Goal: Task Accomplishment & Management: Use online tool/utility

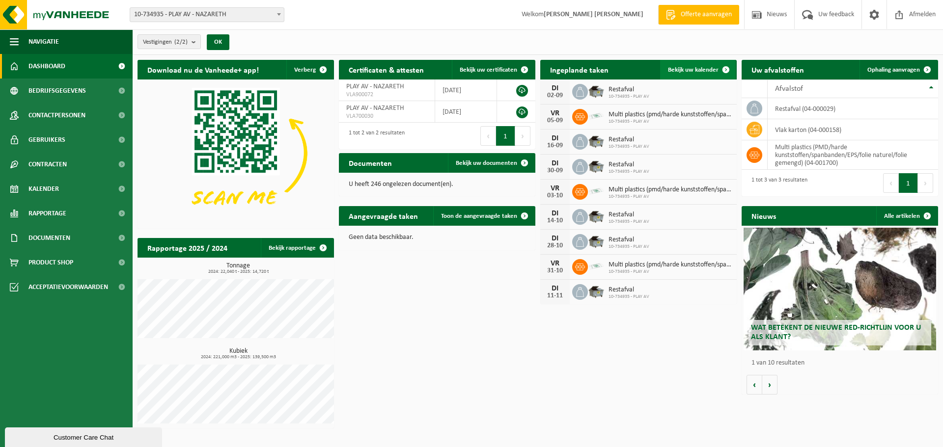
click at [716, 68] on span at bounding box center [726, 70] width 20 height 20
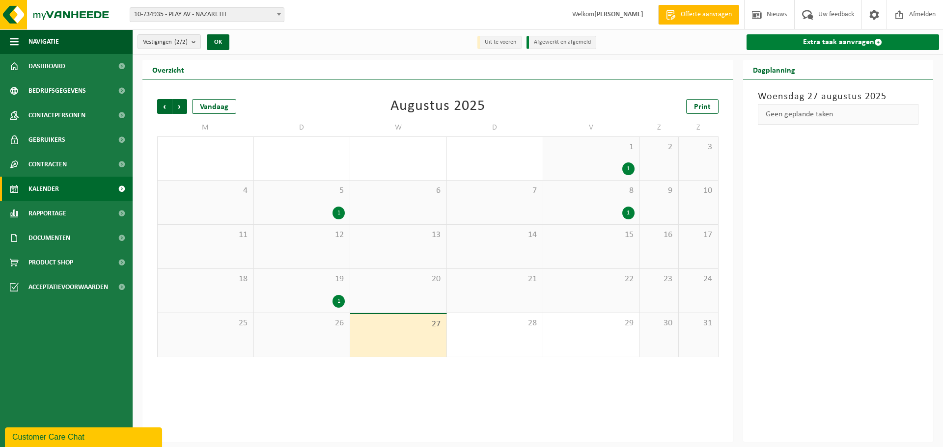
click at [862, 46] on link "Extra taak aanvragen" at bounding box center [842, 42] width 193 height 16
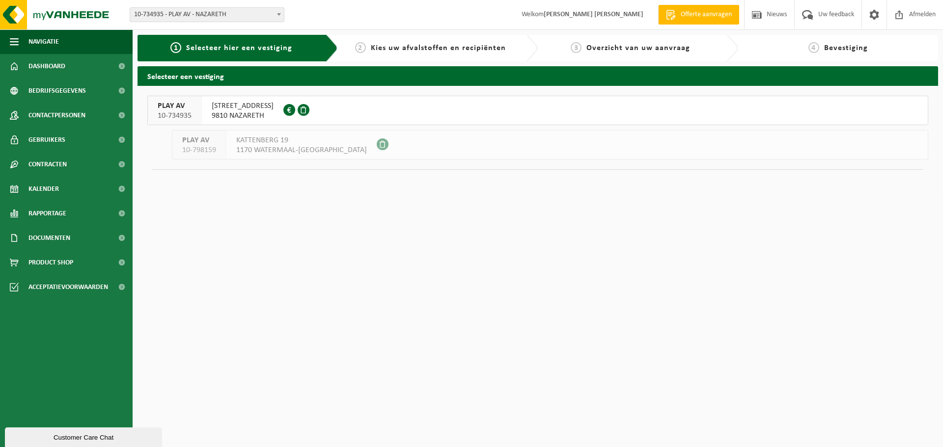
click at [298, 110] on span at bounding box center [304, 110] width 12 height 12
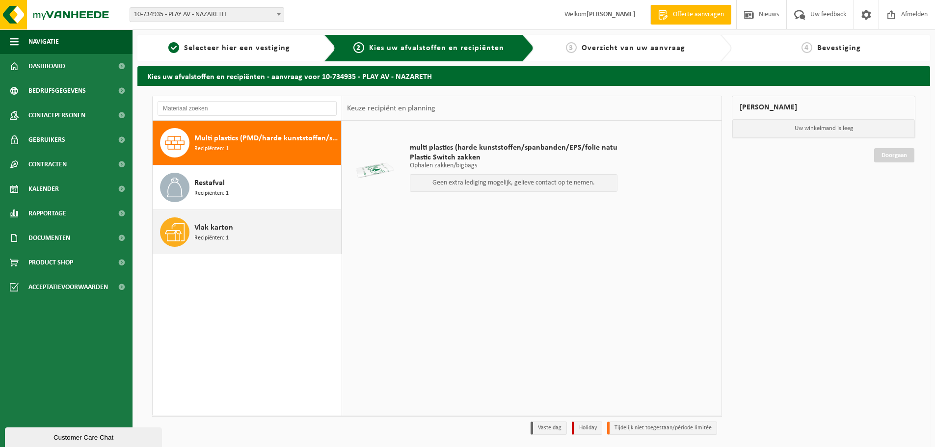
click at [221, 234] on span "Recipiënten: 1" at bounding box center [211, 238] width 34 height 9
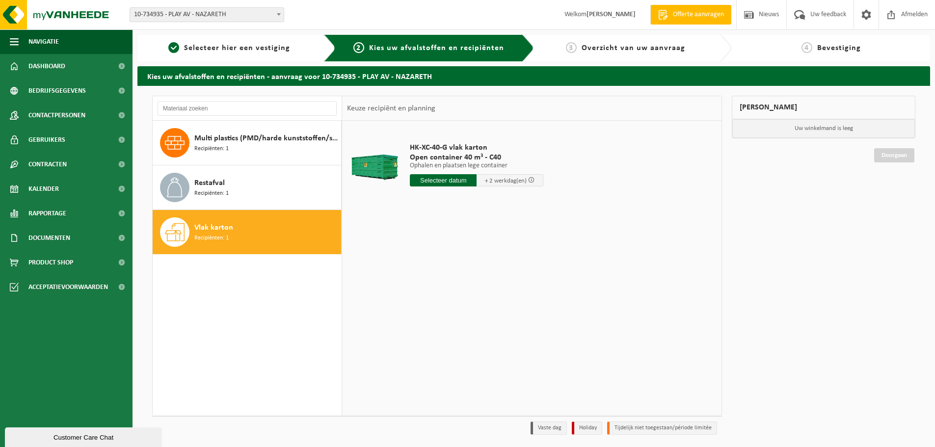
click at [442, 185] on input "text" at bounding box center [443, 180] width 67 height 12
click at [471, 299] on div "28" at bounding box center [471, 299] width 17 height 16
type input "Van 2025-08-28"
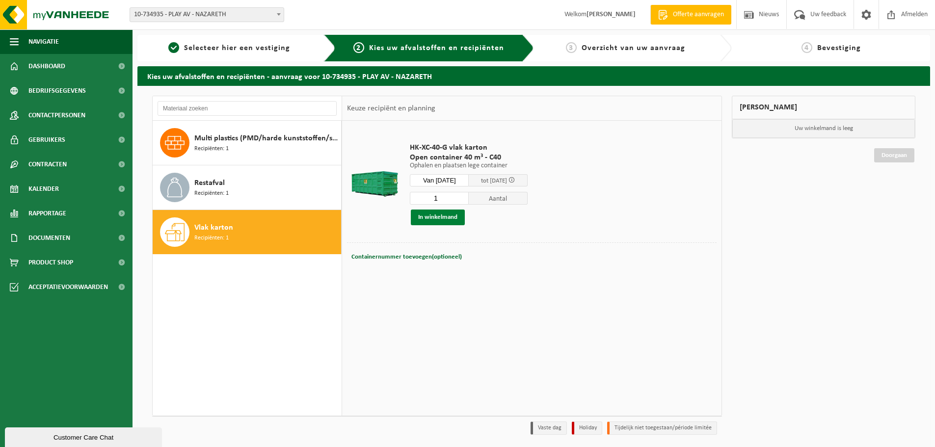
click at [445, 216] on button "In winkelmand" at bounding box center [438, 218] width 54 height 16
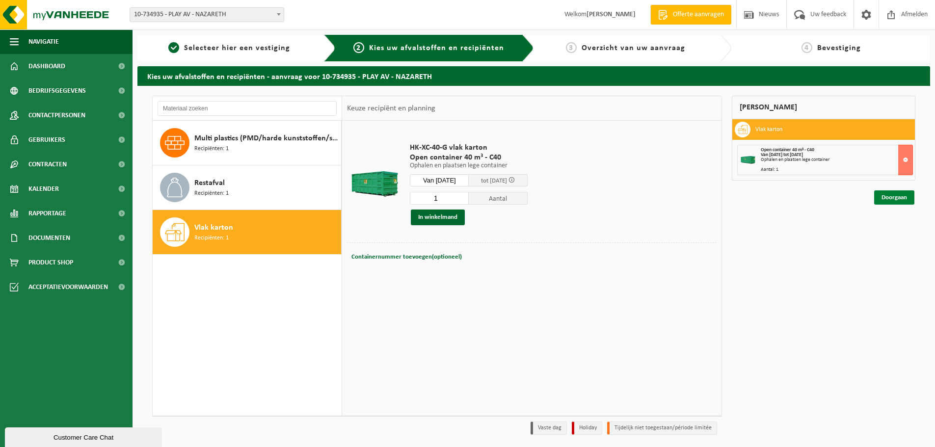
click at [891, 198] on link "Doorgaan" at bounding box center [894, 198] width 40 height 14
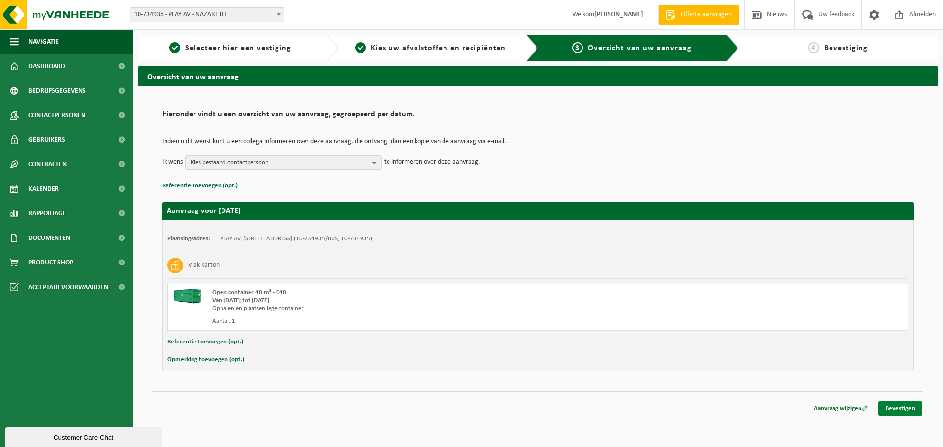
click at [908, 408] on link "Bevestigen" at bounding box center [900, 409] width 44 height 14
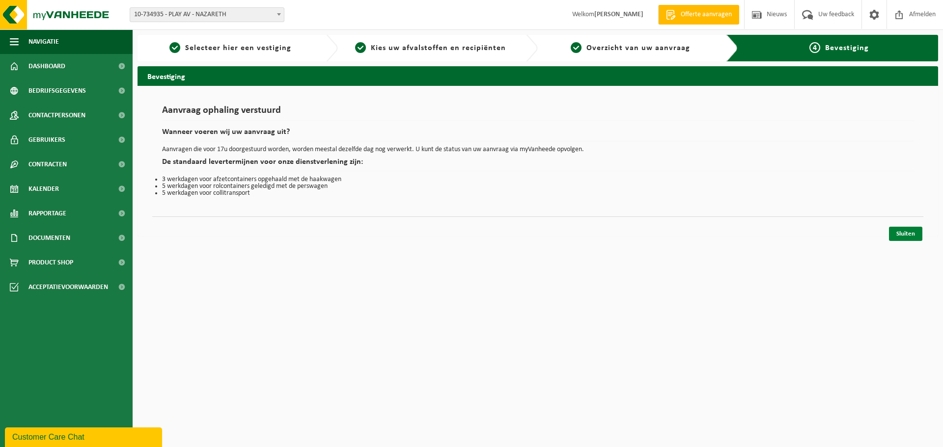
click at [901, 237] on link "Sluiten" at bounding box center [905, 234] width 33 height 14
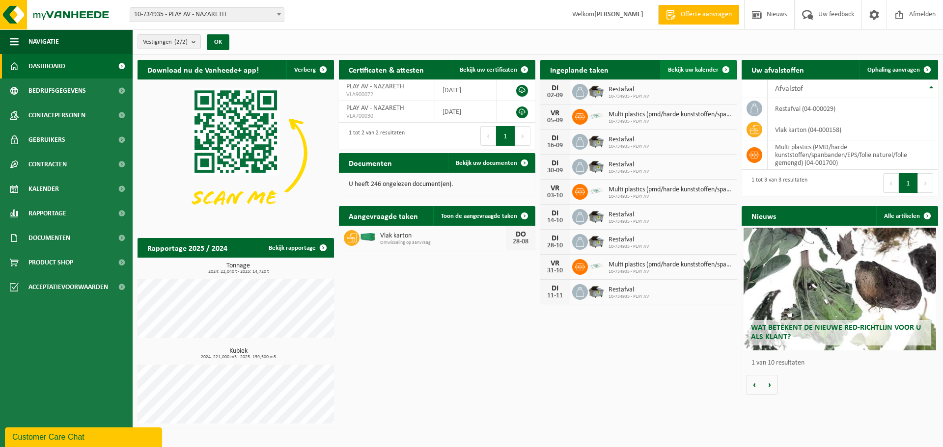
click at [715, 70] on span "Bekijk uw kalender" at bounding box center [693, 70] width 51 height 6
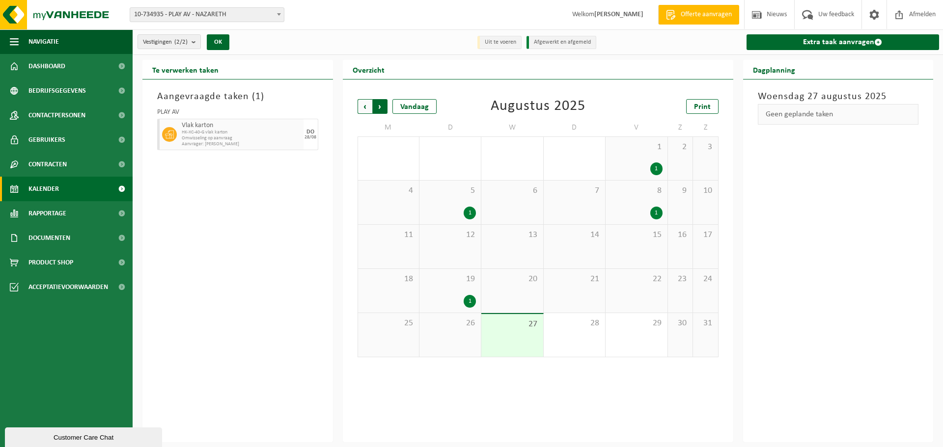
click at [365, 110] on span "Vorige" at bounding box center [364, 106] width 15 height 15
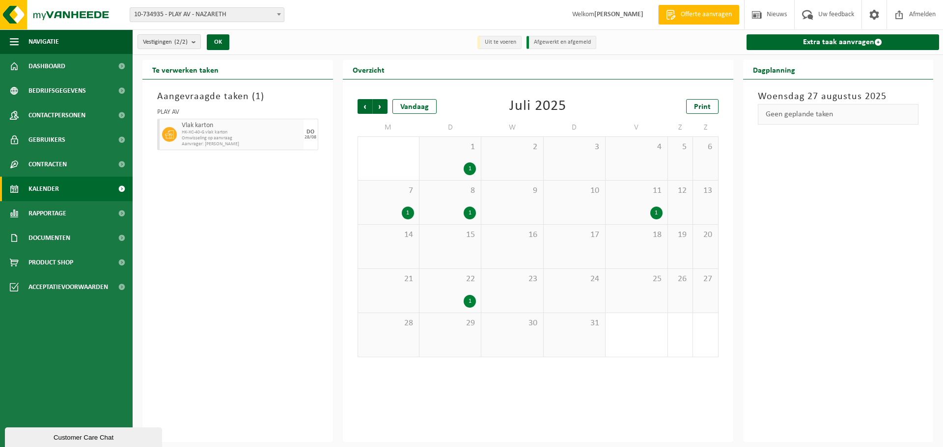
click at [461, 289] on div "22 1" at bounding box center [449, 291] width 61 height 44
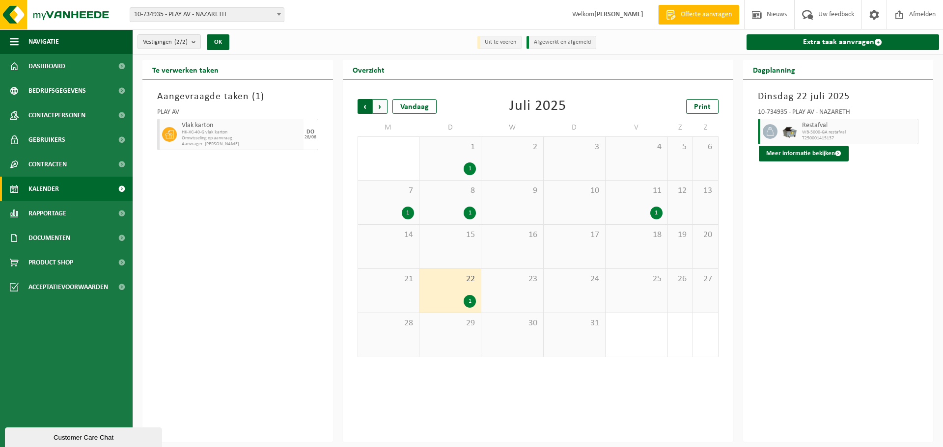
click at [381, 108] on span "Volgende" at bounding box center [380, 106] width 15 height 15
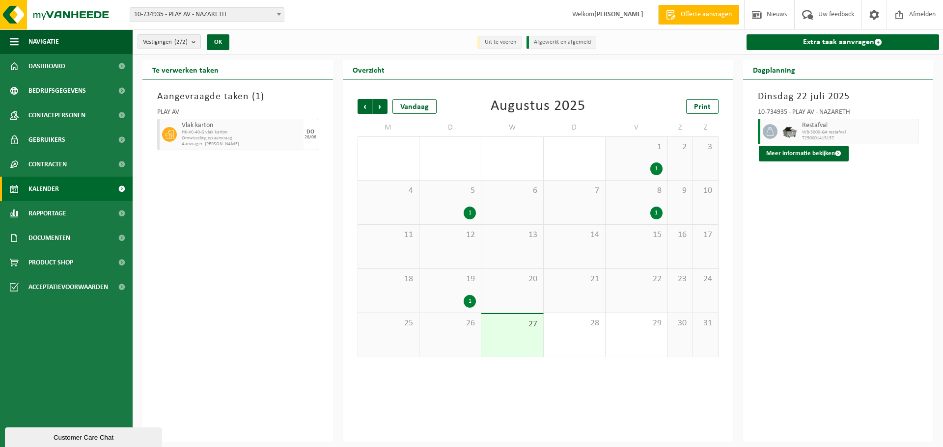
click at [626, 151] on span "1" at bounding box center [636, 147] width 52 height 11
click at [446, 198] on div "5 1" at bounding box center [449, 203] width 61 height 44
click at [634, 198] on div "8 1" at bounding box center [635, 203] width 61 height 44
click at [448, 288] on div "19 1" at bounding box center [449, 291] width 61 height 44
click at [911, 10] on span "Afmelden" at bounding box center [921, 14] width 31 height 29
